Goal: Entertainment & Leisure: Consume media (video, audio)

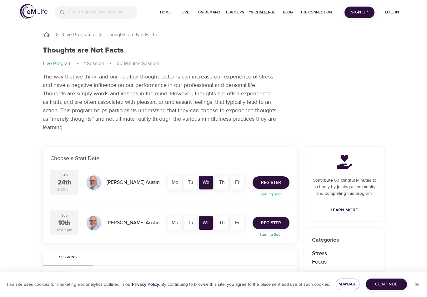
click at [396, 13] on span "Log in" at bounding box center [391, 12] width 25 height 8
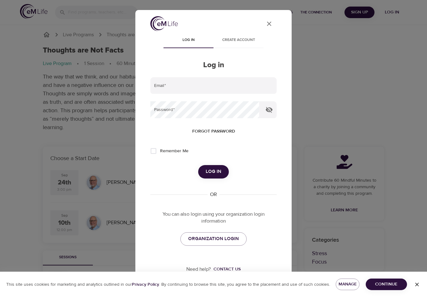
click at [229, 82] on input "email" at bounding box center [213, 85] width 126 height 17
type input "[EMAIL_ADDRESS][DOMAIN_NAME]"
click at [213, 171] on button "Log in" at bounding box center [213, 171] width 31 height 13
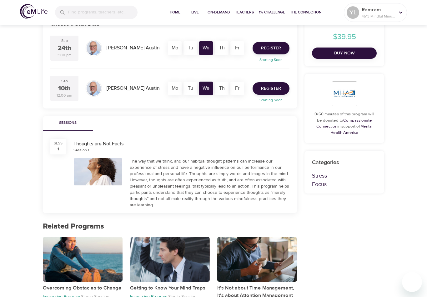
scroll to position [135, 0]
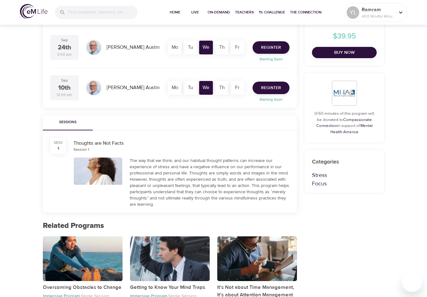
click at [181, 179] on div "The way that we think, and our habitual thought patterns can increase our exper…" at bounding box center [210, 182] width 160 height 50
click at [102, 173] on div at bounding box center [98, 170] width 48 height 27
click at [110, 175] on div at bounding box center [98, 170] width 48 height 27
click at [208, 183] on div "The way that we think, and our habitual thought patterns can increase our exper…" at bounding box center [210, 182] width 160 height 50
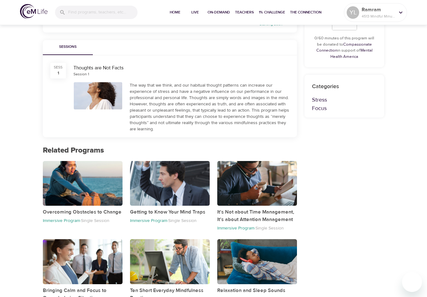
scroll to position [224, 0]
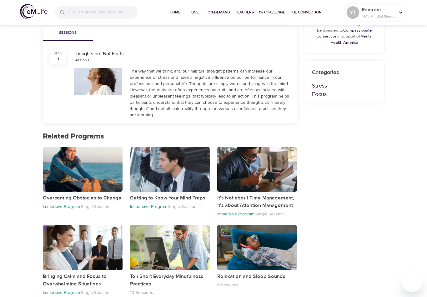
click at [185, 184] on div "button" at bounding box center [170, 169] width 80 height 45
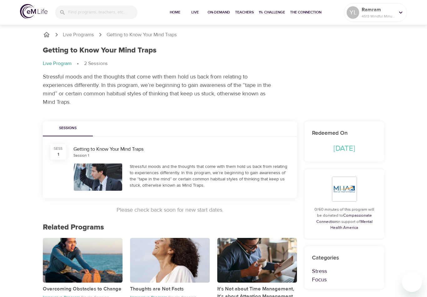
click at [117, 177] on div at bounding box center [98, 176] width 48 height 27
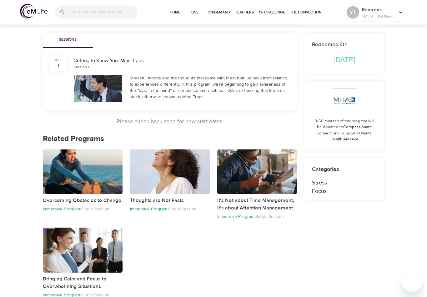
scroll to position [90, 0]
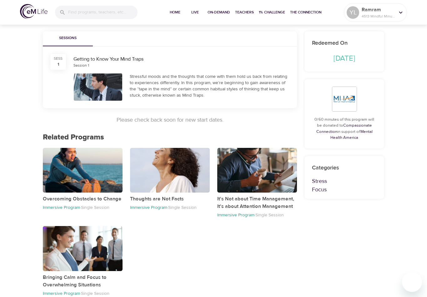
click at [266, 177] on div "button" at bounding box center [257, 170] width 80 height 45
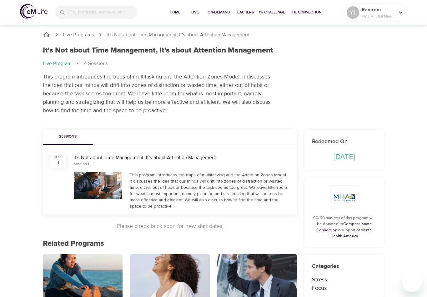
click at [113, 187] on div at bounding box center [98, 185] width 48 height 27
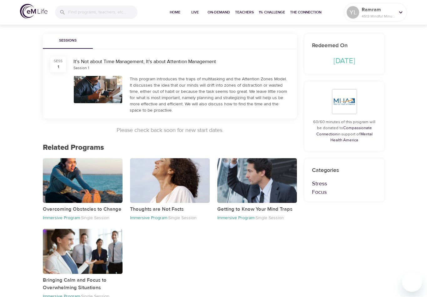
scroll to position [100, 0]
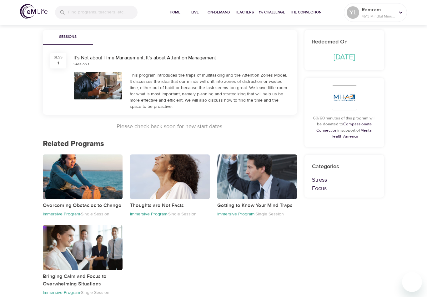
click at [101, 248] on div "button" at bounding box center [83, 247] width 80 height 45
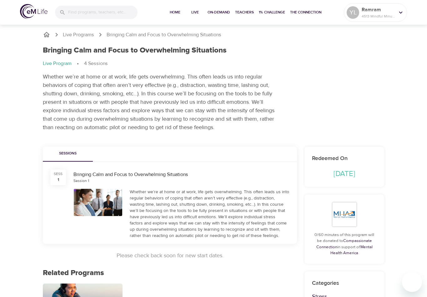
click at [107, 202] on div at bounding box center [98, 202] width 48 height 27
click at [113, 203] on div at bounding box center [98, 202] width 48 height 27
click at [222, 212] on div "Whether we’re at home or at work, life gets overwhelming. This often leads us i…" at bounding box center [210, 214] width 160 height 50
click at [222, 16] on button "On-Demand" at bounding box center [218, 12] width 27 height 25
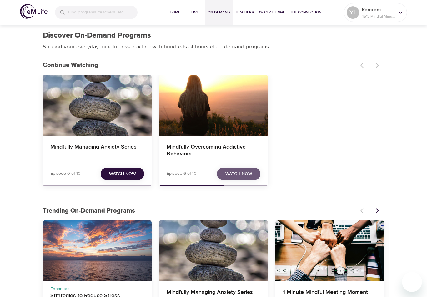
click at [245, 174] on span "Watch Now" at bounding box center [238, 174] width 27 height 8
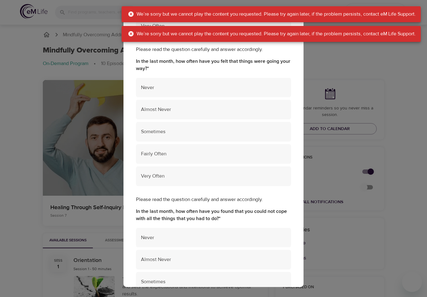
click at [131, 13] on icon at bounding box center [130, 14] width 5 height 5
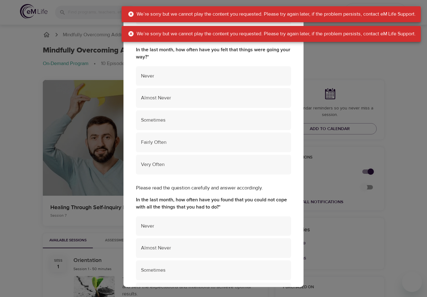
click at [130, 16] on icon at bounding box center [130, 14] width 5 height 5
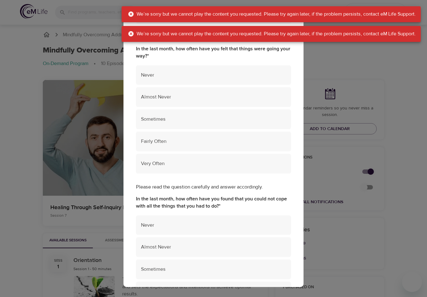
scroll to position [555, 0]
click at [130, 17] on icon at bounding box center [131, 14] width 6 height 6
click at [131, 12] on icon at bounding box center [131, 14] width 6 height 6
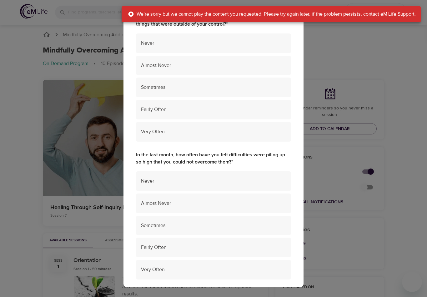
scroll to position [1174, 0]
click at [131, 15] on icon at bounding box center [130, 14] width 5 height 5
click at [133, 17] on div "We’re sorry but we cannot play the content you requested. Please try again late…" at bounding box center [272, 14] width 288 height 12
click at [136, 13] on div "We’re sorry but we cannot play the content you requested. Please try again late…" at bounding box center [272, 14] width 288 height 12
click at [107, 153] on div "Perceived Stress Scale In the last month, how often have you been upset because…" at bounding box center [213, 148] width 427 height 297
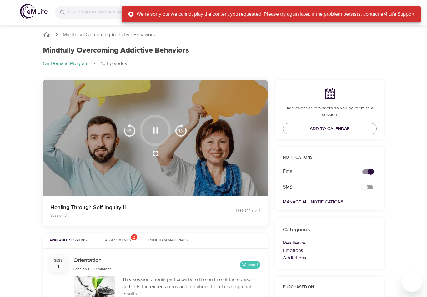
click at [138, 164] on div at bounding box center [155, 138] width 225 height 116
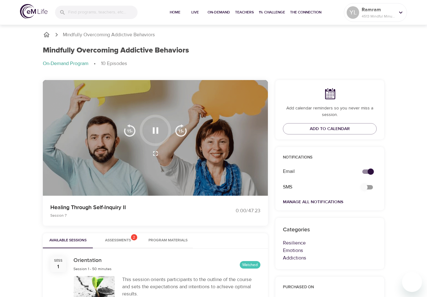
click at [159, 133] on icon "button" at bounding box center [155, 130] width 11 height 11
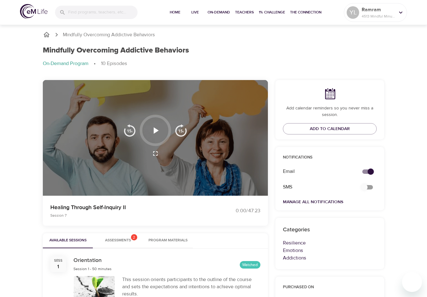
click at [134, 131] on img "button" at bounding box center [129, 130] width 12 height 12
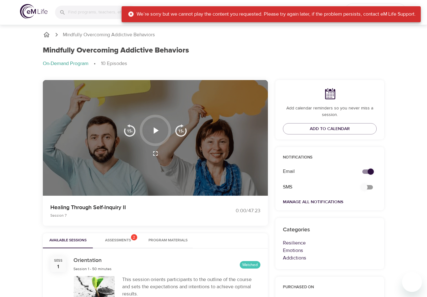
click at [159, 130] on icon "button" at bounding box center [155, 130] width 11 height 11
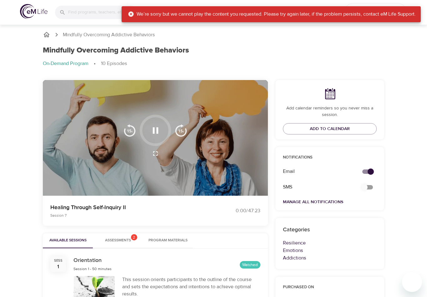
click at [134, 17] on div "We’re sorry but we cannot play the content you requested. Please try again late…" at bounding box center [272, 14] width 288 height 12
click at [133, 15] on div "We’re sorry but we cannot play the content you requested. Please try again late…" at bounding box center [272, 14] width 288 height 12
